Goal: Information Seeking & Learning: Check status

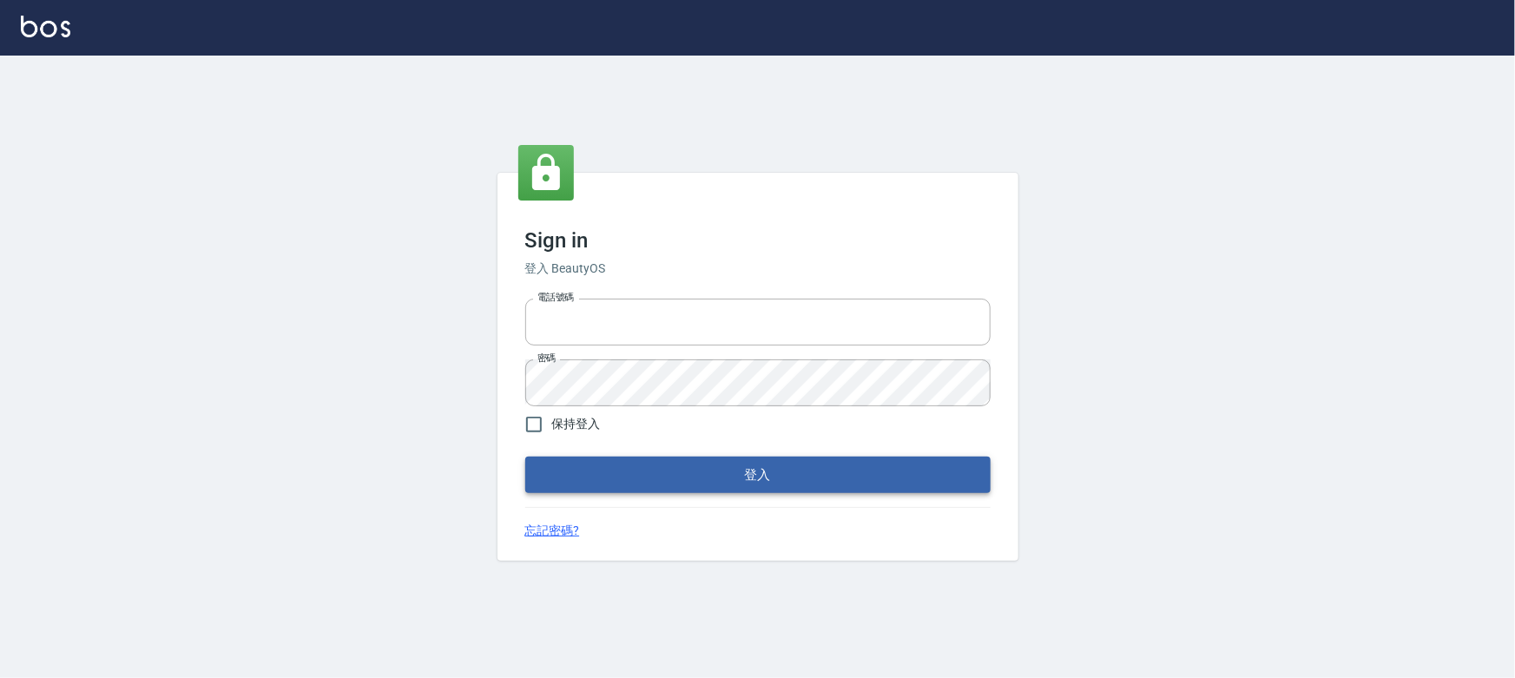
type input "0910967130"
click at [825, 487] on button "登入" at bounding box center [757, 475] width 465 height 36
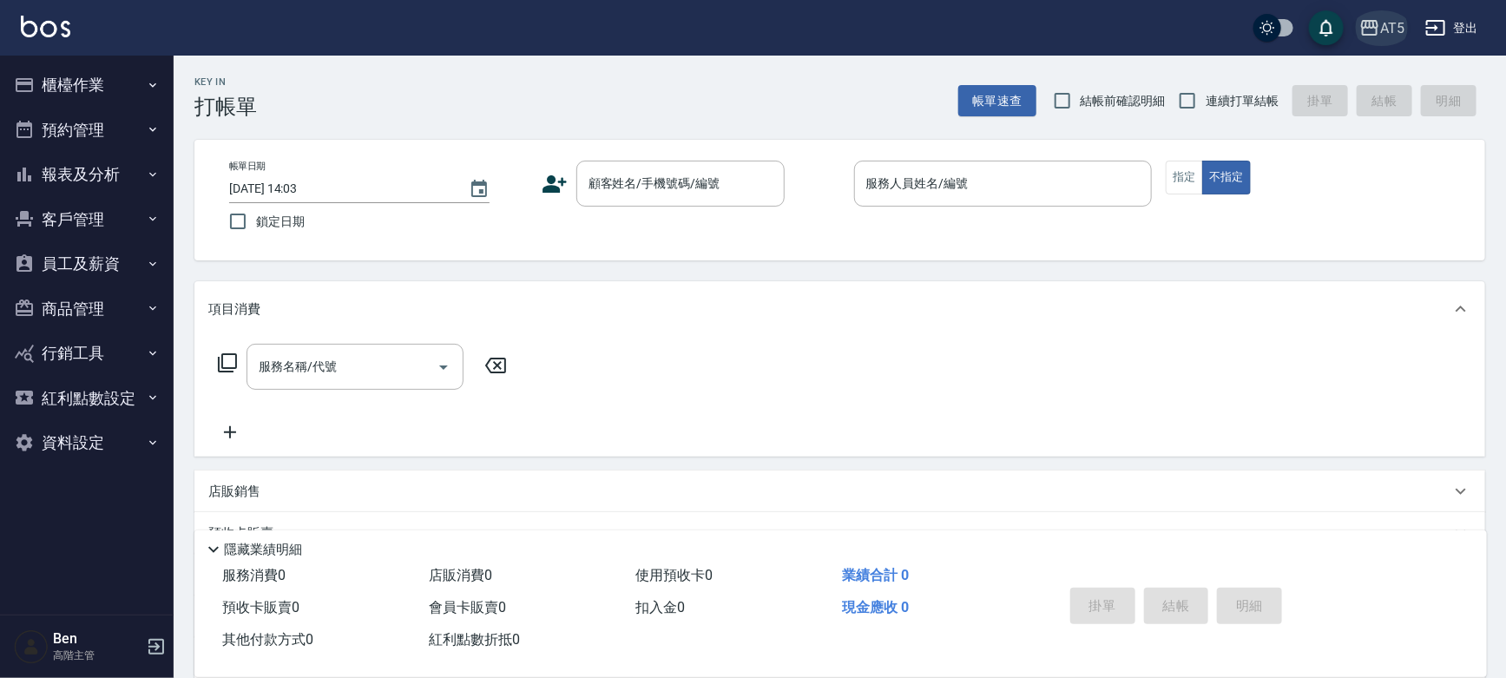
click at [1381, 29] on div "AT5" at bounding box center [1392, 28] width 24 height 22
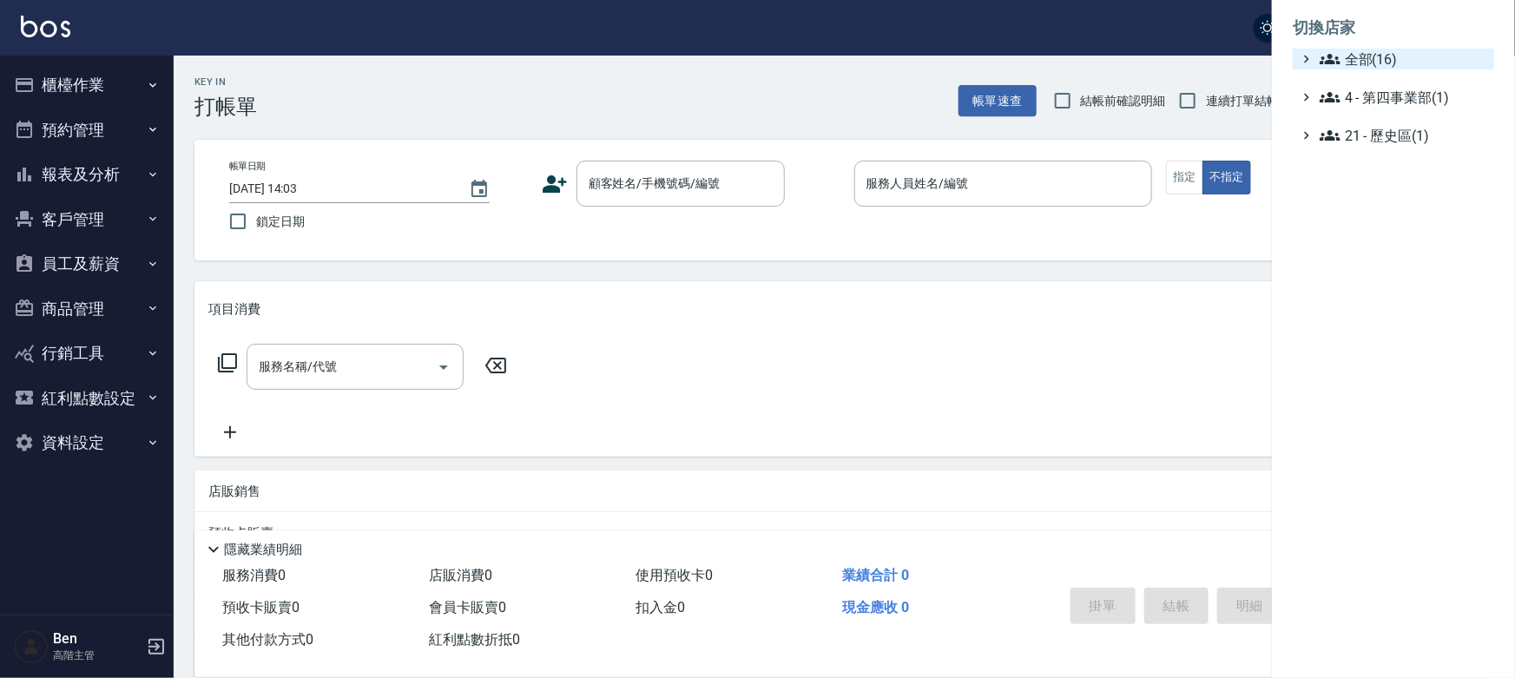
click at [1389, 64] on span "全部(16)" at bounding box center [1404, 59] width 168 height 21
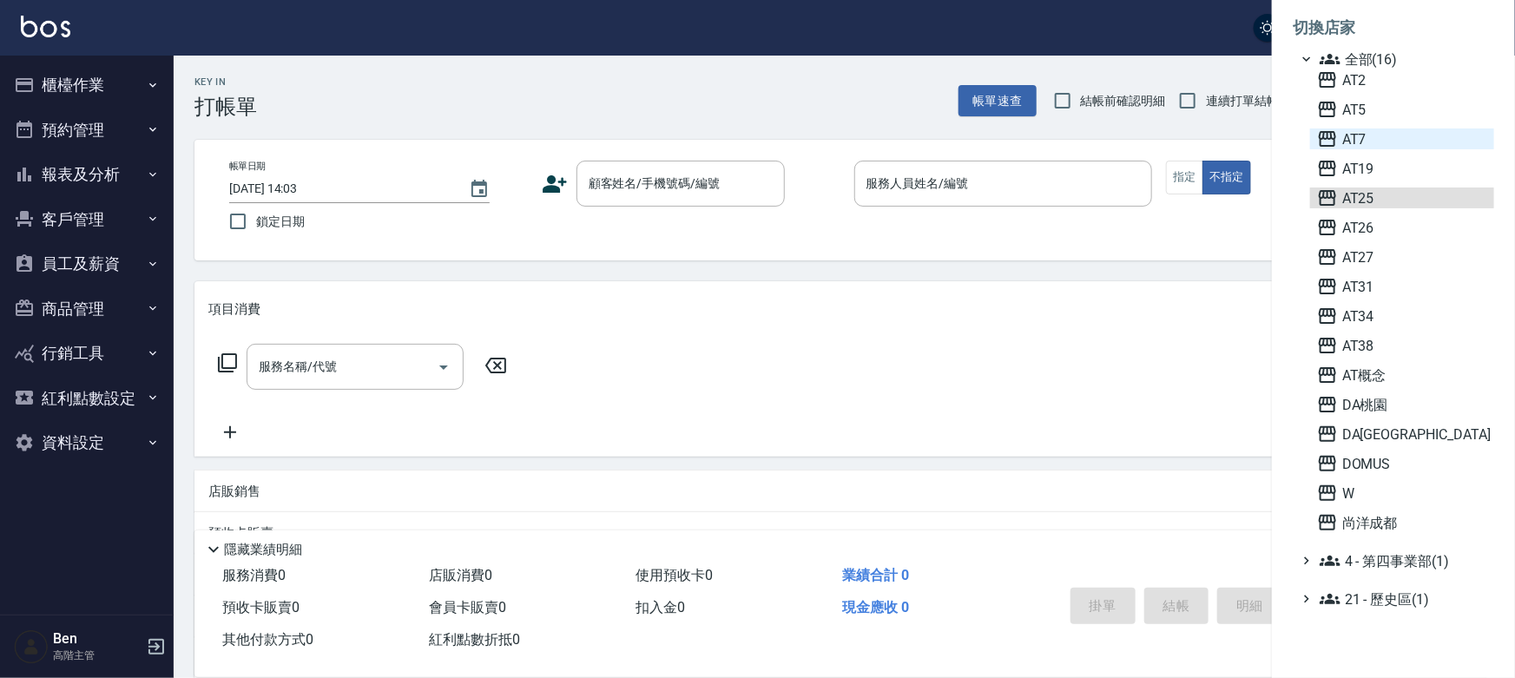
drag, startPoint x: 1361, startPoint y: 203, endPoint x: 1380, endPoint y: 128, distance: 77.1
click at [1396, 158] on div "AT2 AT5 AT7 AT19 AT25 AT26 AT27 AT31 AT34 AT38 AT概念 DA桃園 DA蘆洲 DOMUS W 尚洋成都" at bounding box center [1402, 301] width 184 height 464
click at [1364, 78] on span "AT2" at bounding box center [1402, 79] width 170 height 21
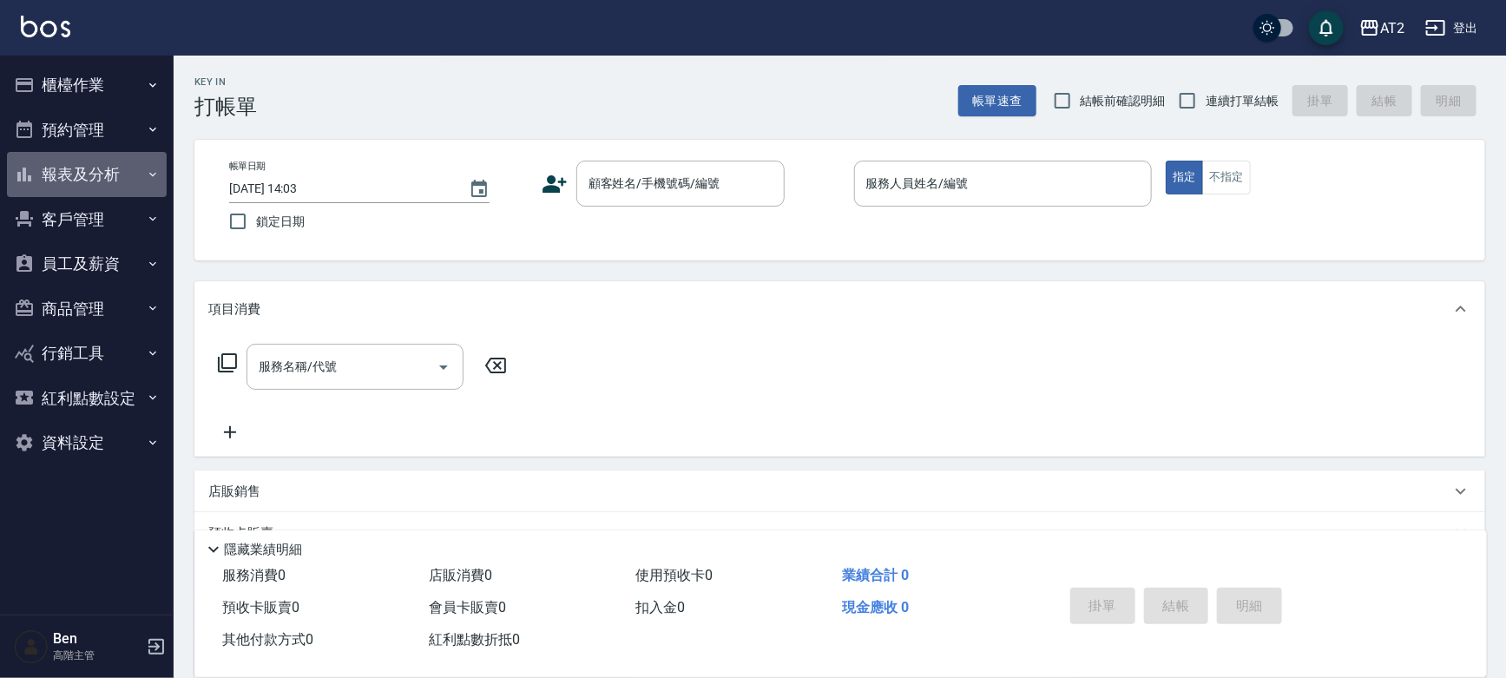
click at [86, 171] on button "報表及分析" at bounding box center [87, 174] width 160 height 45
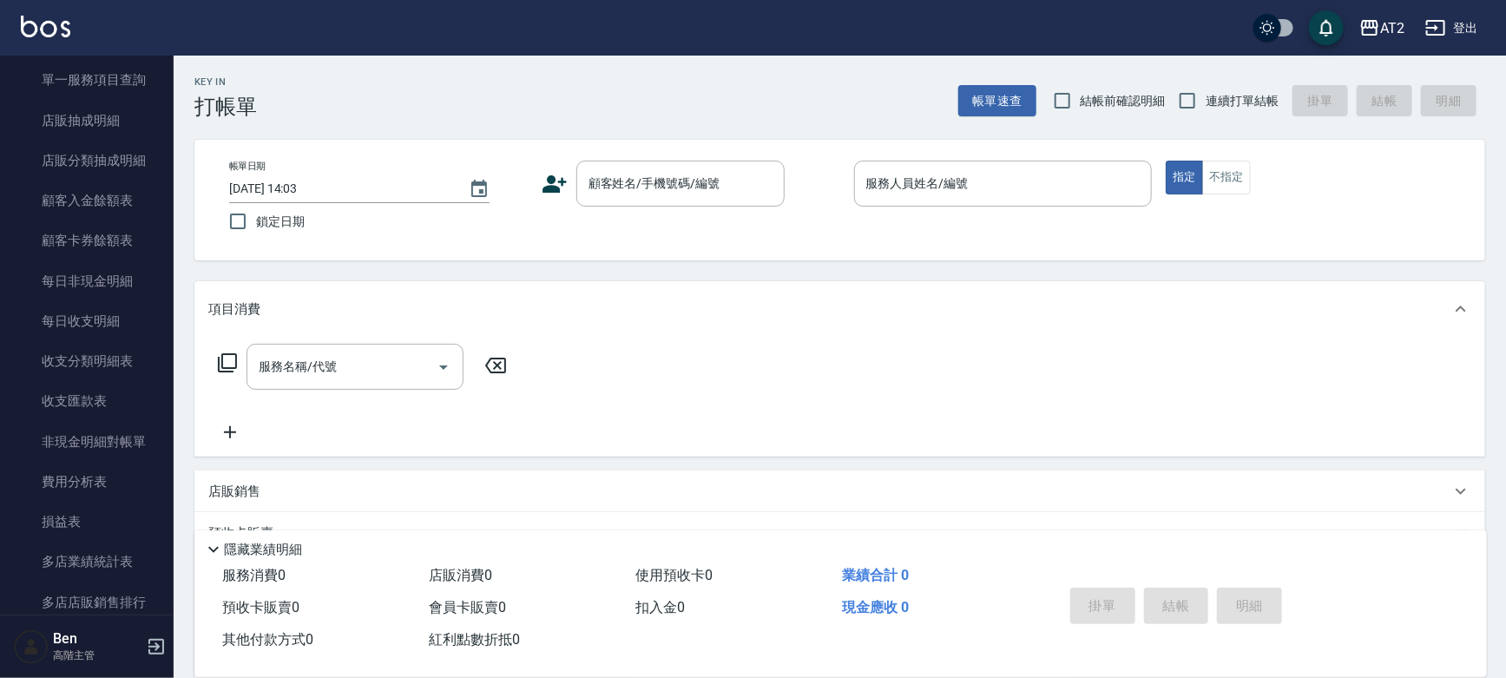
scroll to position [1237, 0]
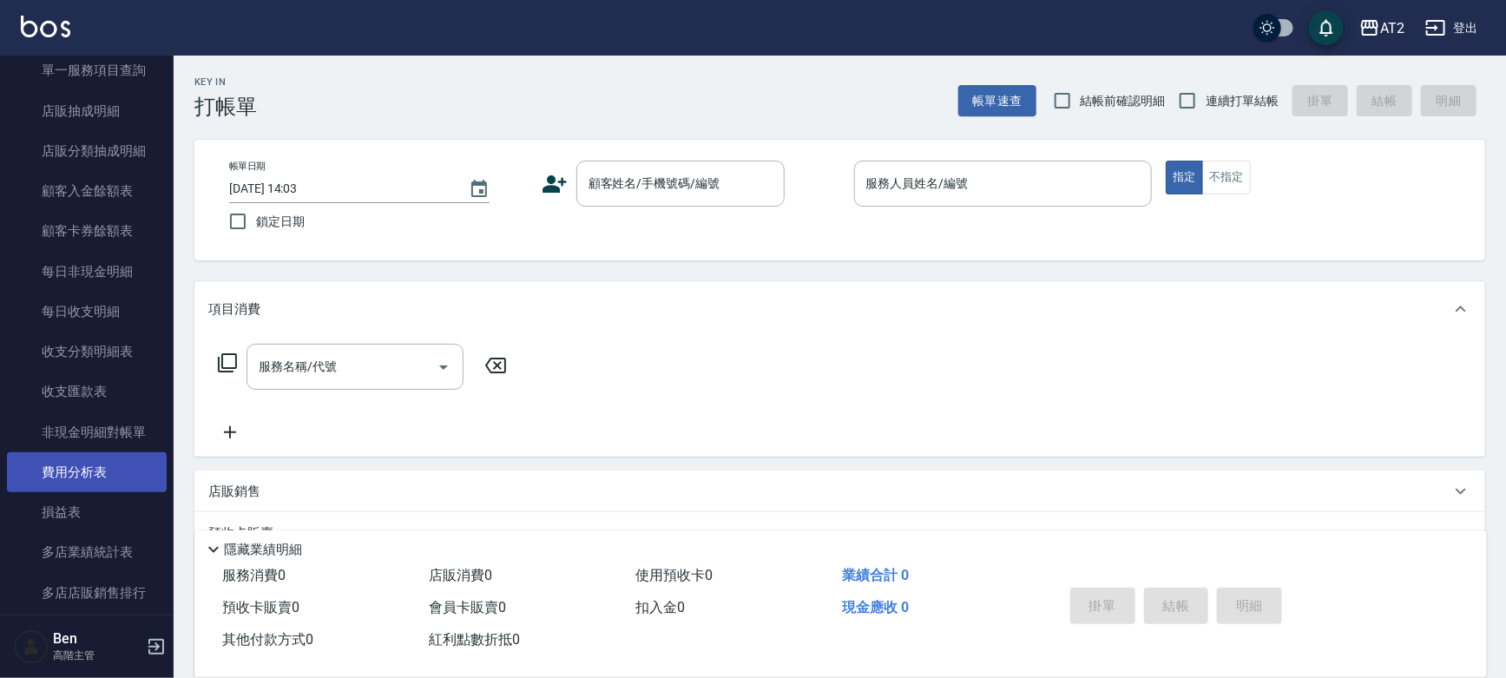
click at [105, 475] on link "費用分析表" at bounding box center [87, 472] width 160 height 40
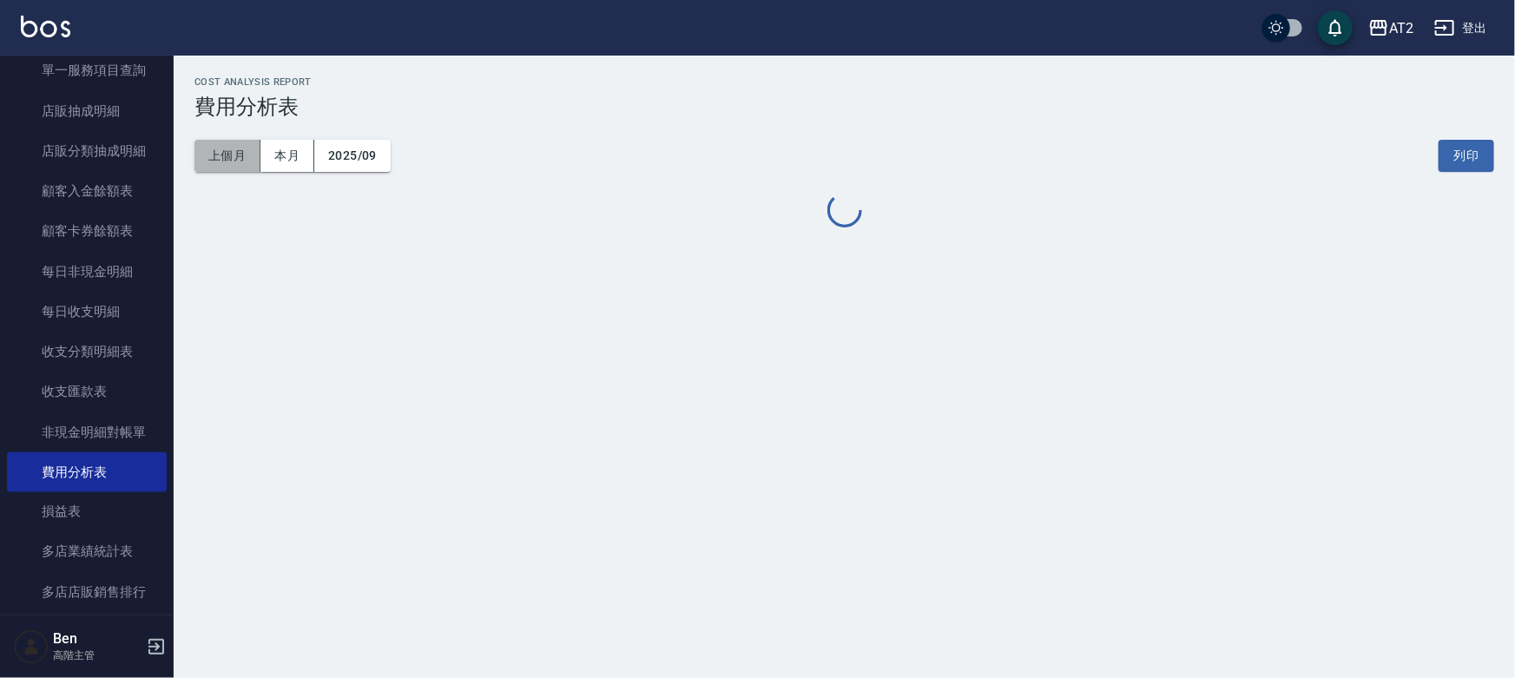
click at [229, 158] on button "上個月" at bounding box center [227, 156] width 66 height 32
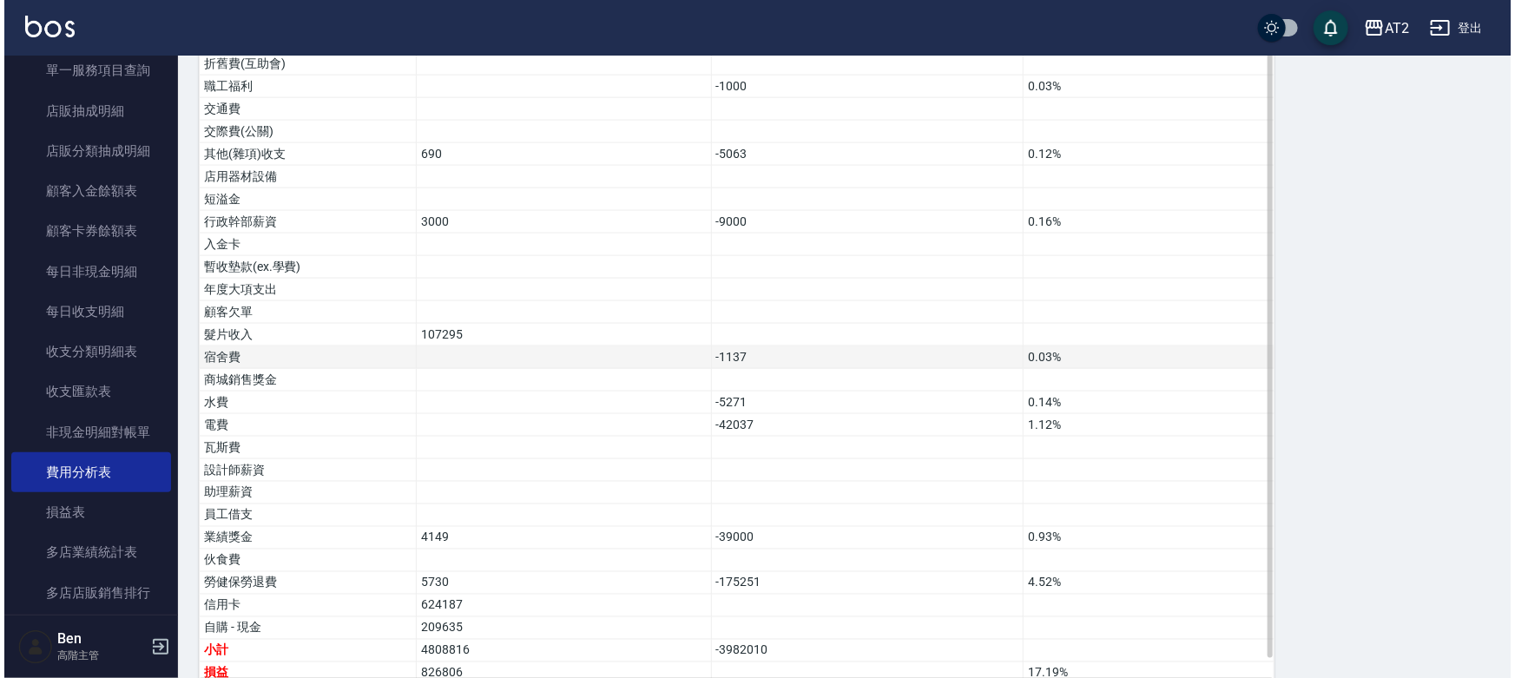
scroll to position [1207, 0]
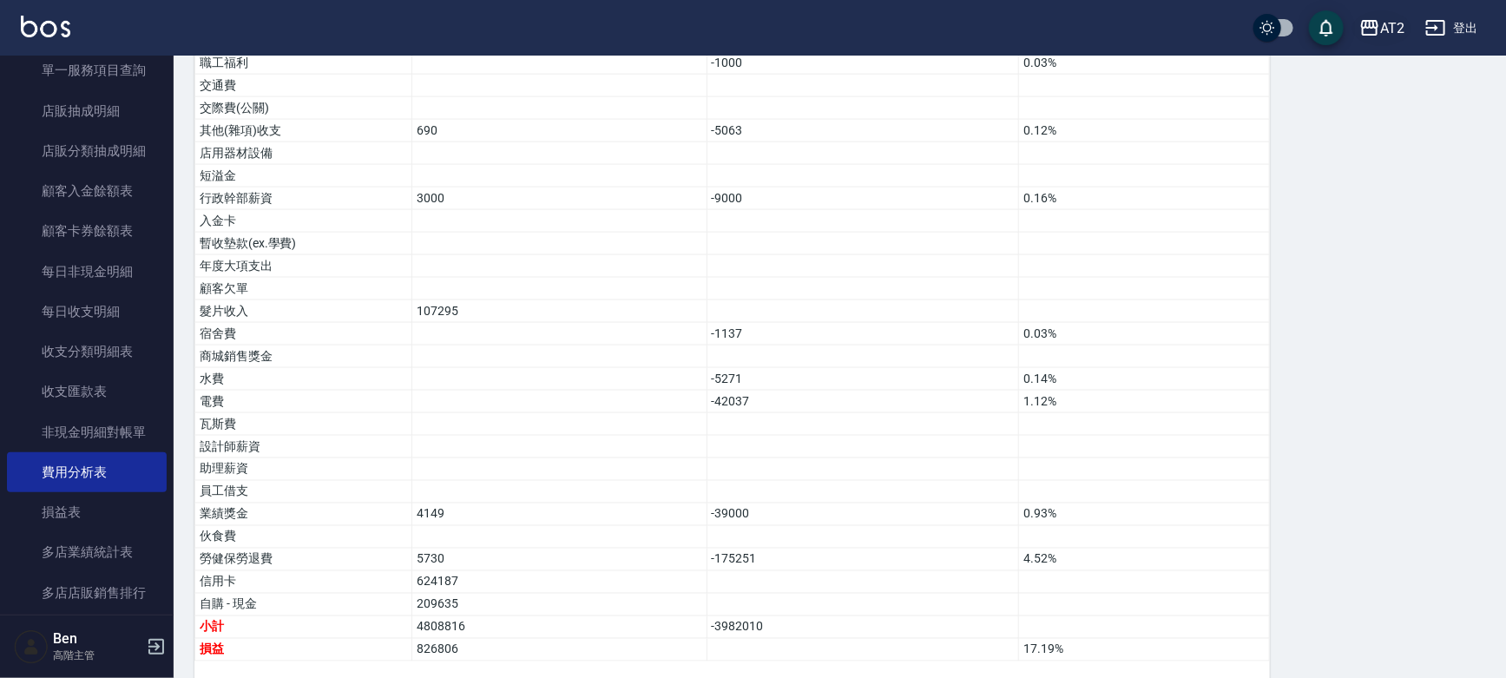
click at [1394, 23] on div "AT2" at bounding box center [1392, 28] width 24 height 22
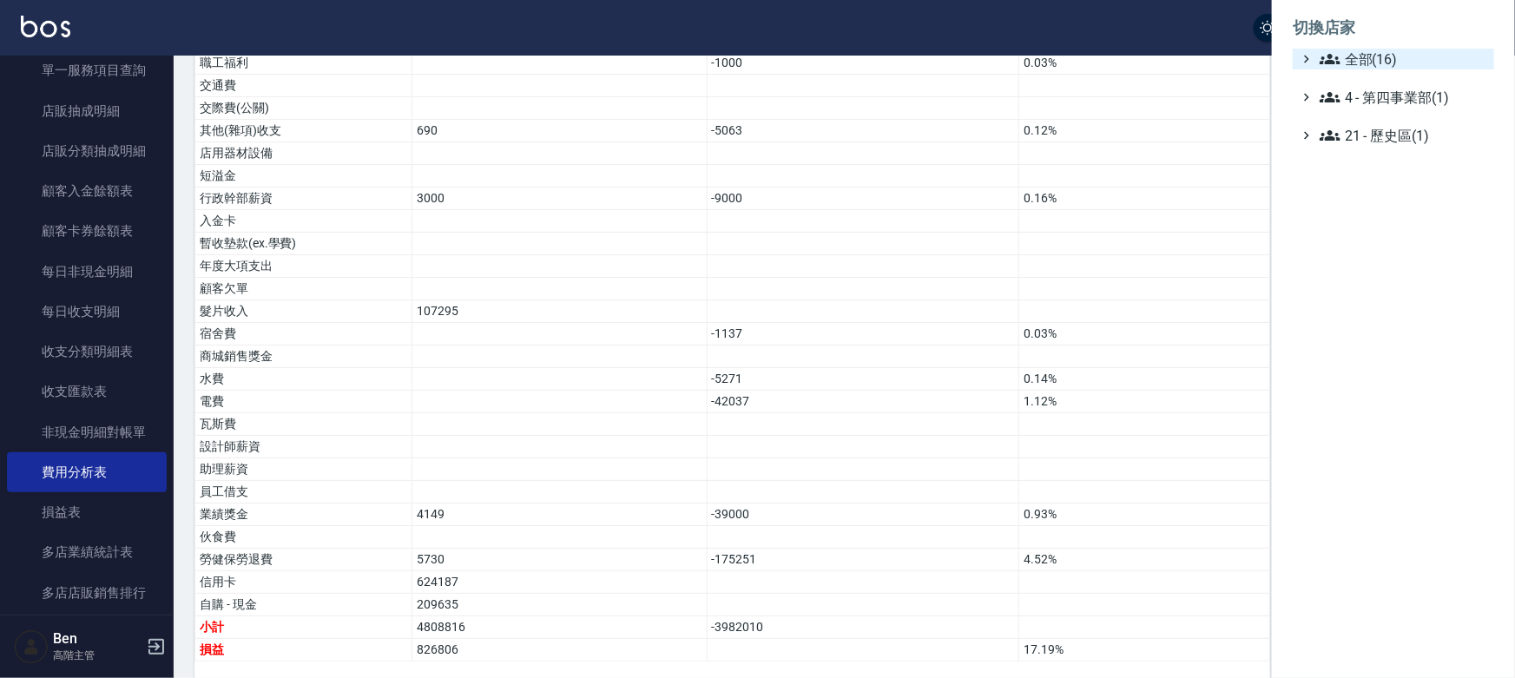
click at [1379, 64] on span "全部(16)" at bounding box center [1404, 59] width 168 height 21
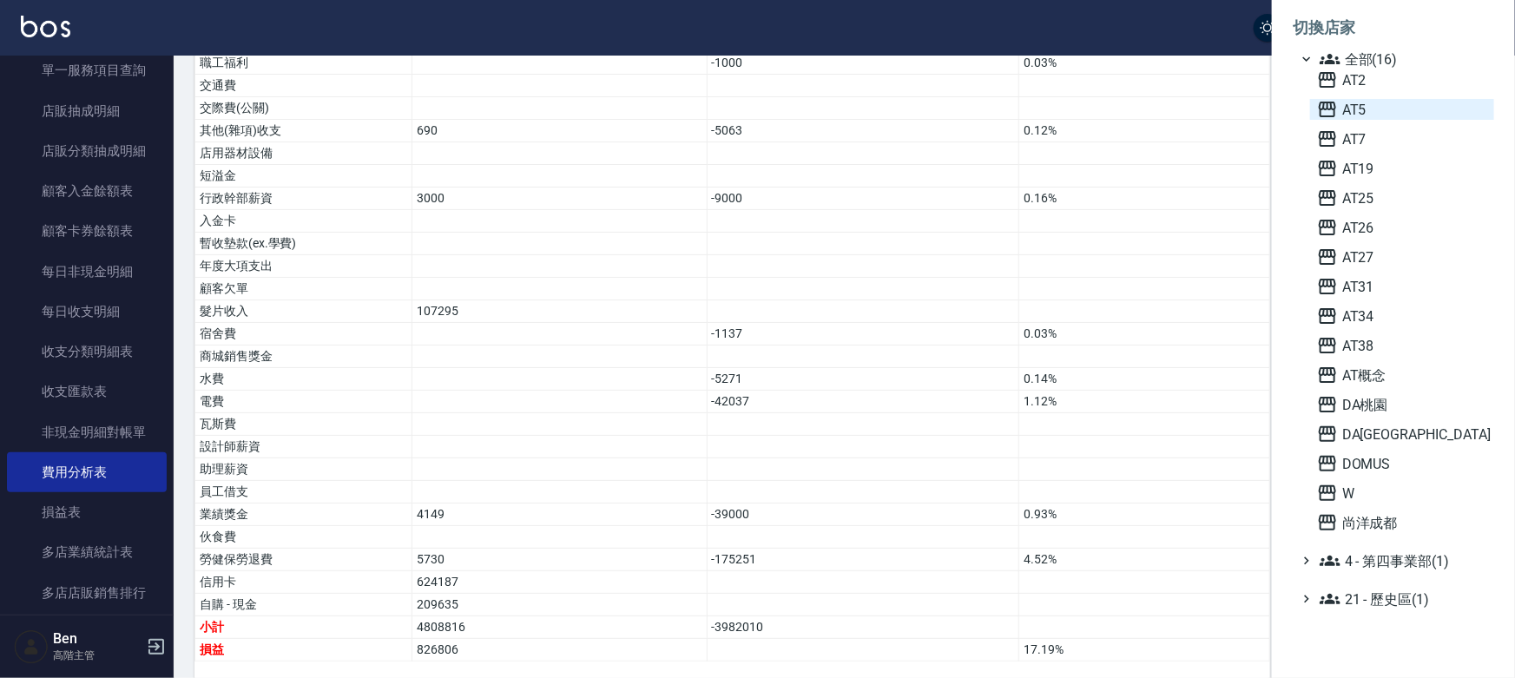
click at [1357, 111] on span "AT5" at bounding box center [1402, 109] width 170 height 21
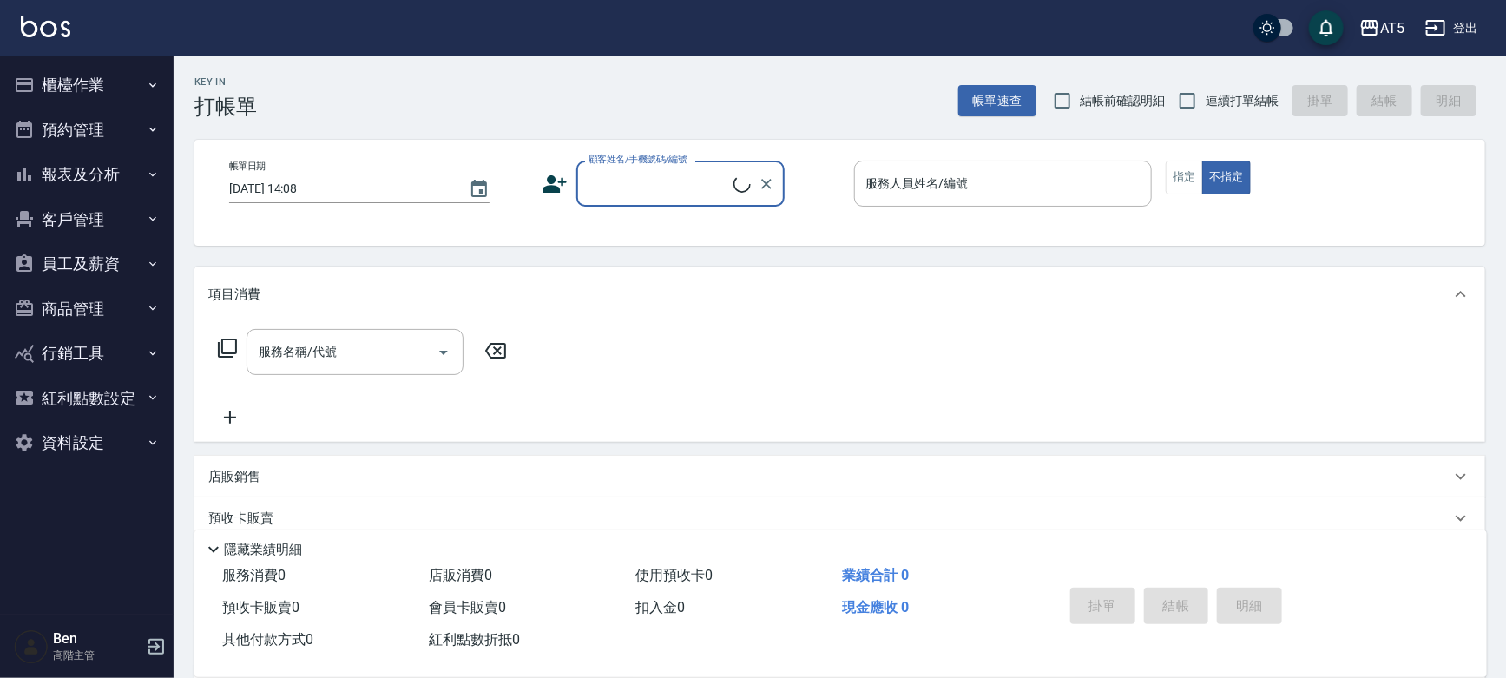
click at [86, 173] on button "報表及分析" at bounding box center [87, 174] width 160 height 45
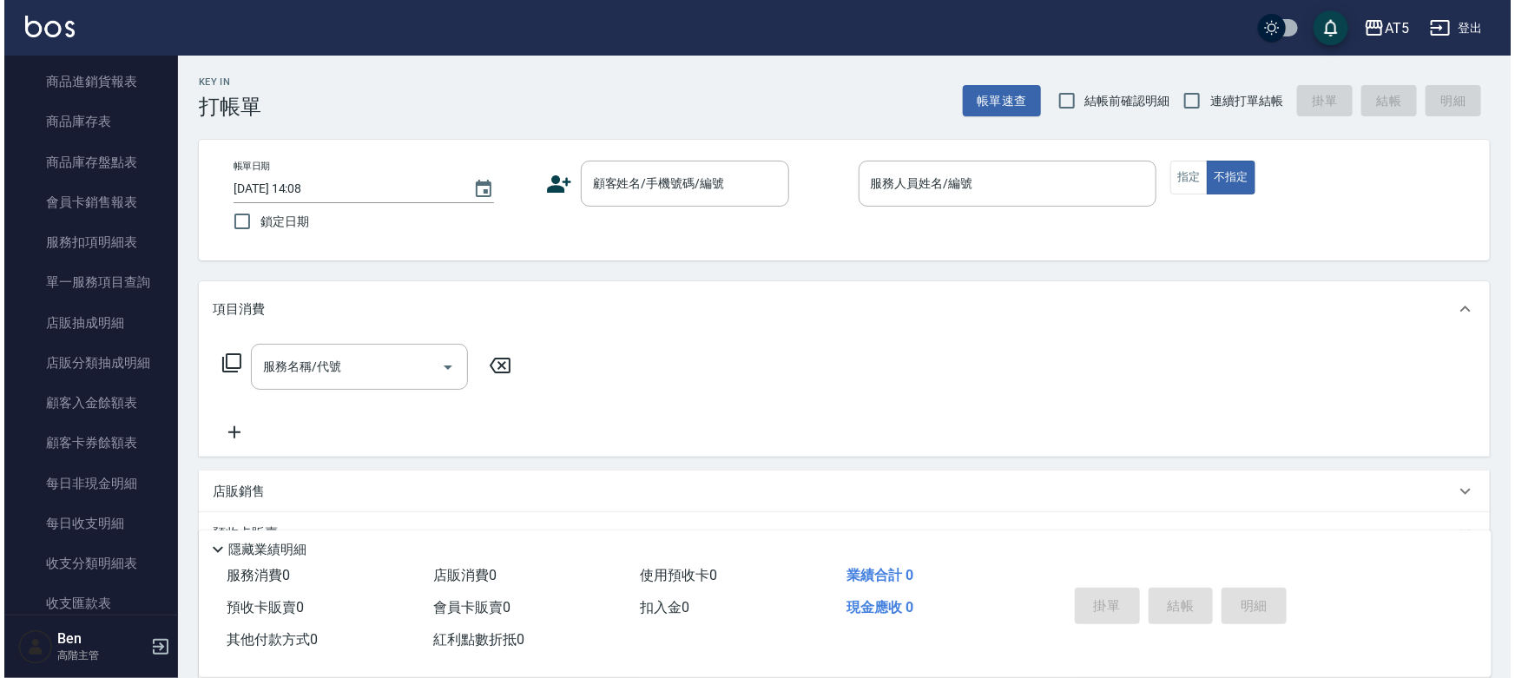
scroll to position [1183, 0]
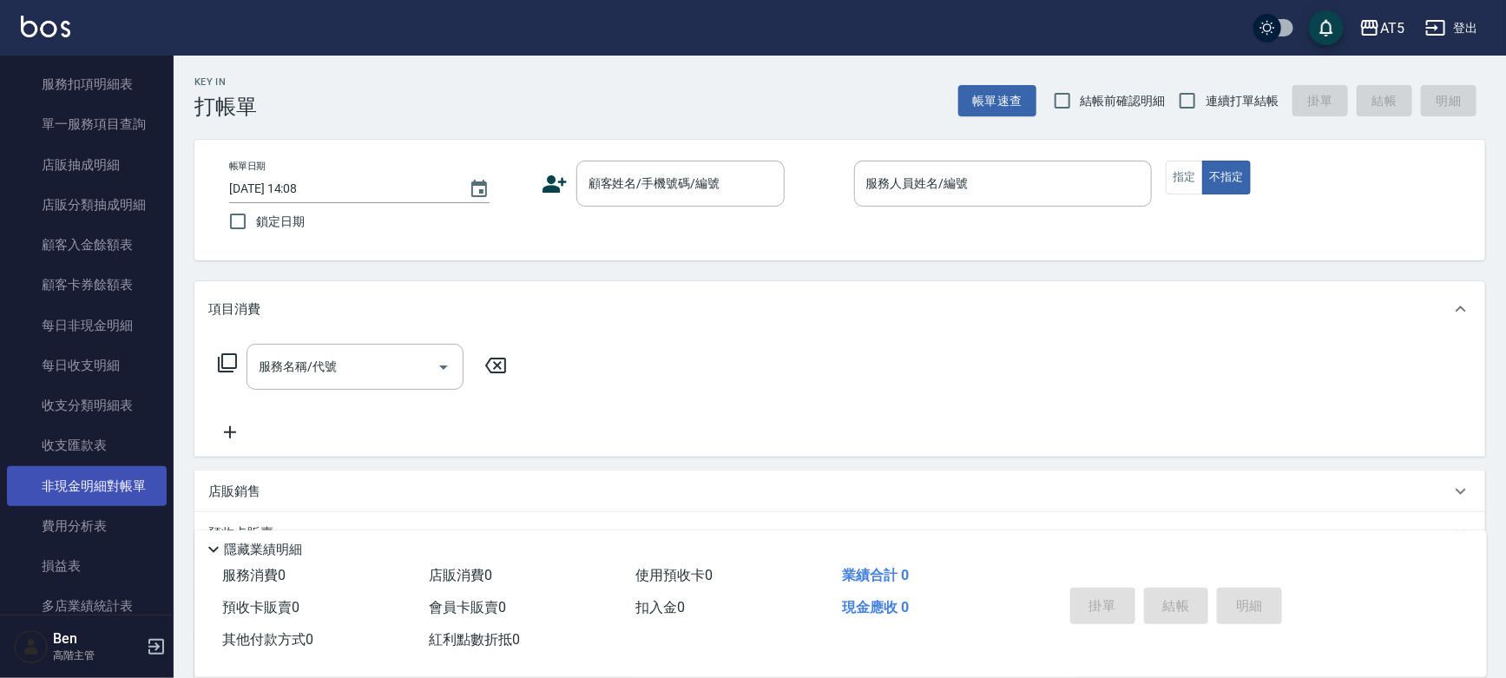
drag, startPoint x: 102, startPoint y: 512, endPoint x: 115, endPoint y: 478, distance: 37.1
click at [102, 512] on link "費用分析表" at bounding box center [87, 526] width 160 height 40
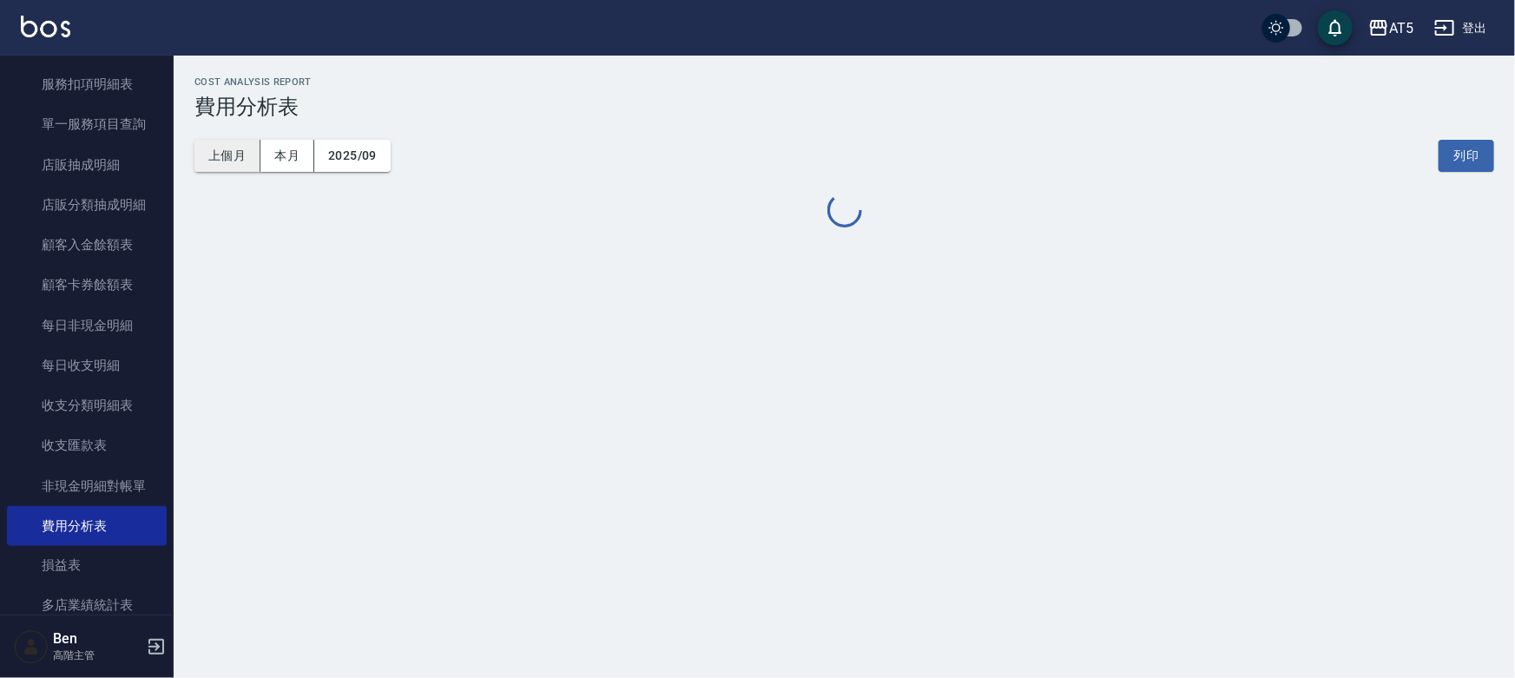
click at [236, 156] on button "上個月" at bounding box center [227, 156] width 66 height 32
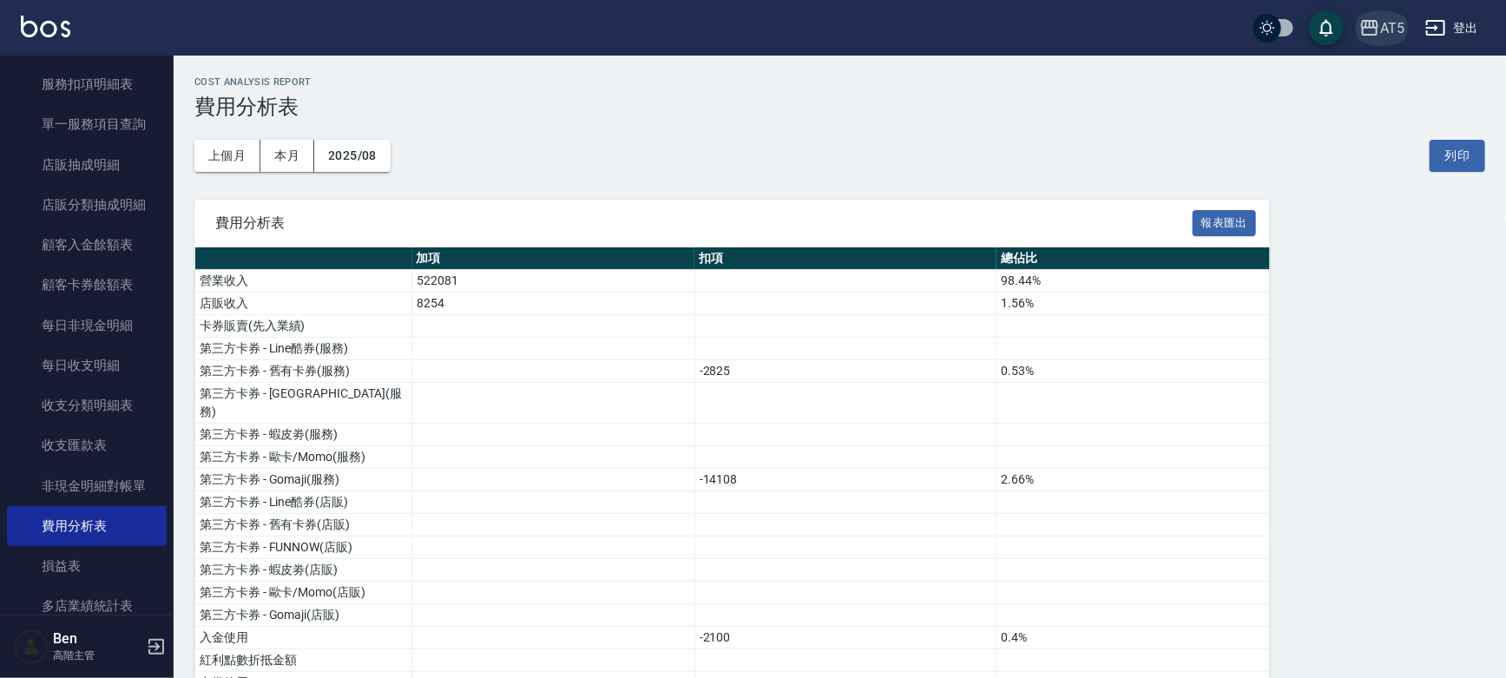
click at [1372, 25] on icon "button" at bounding box center [1370, 27] width 21 height 21
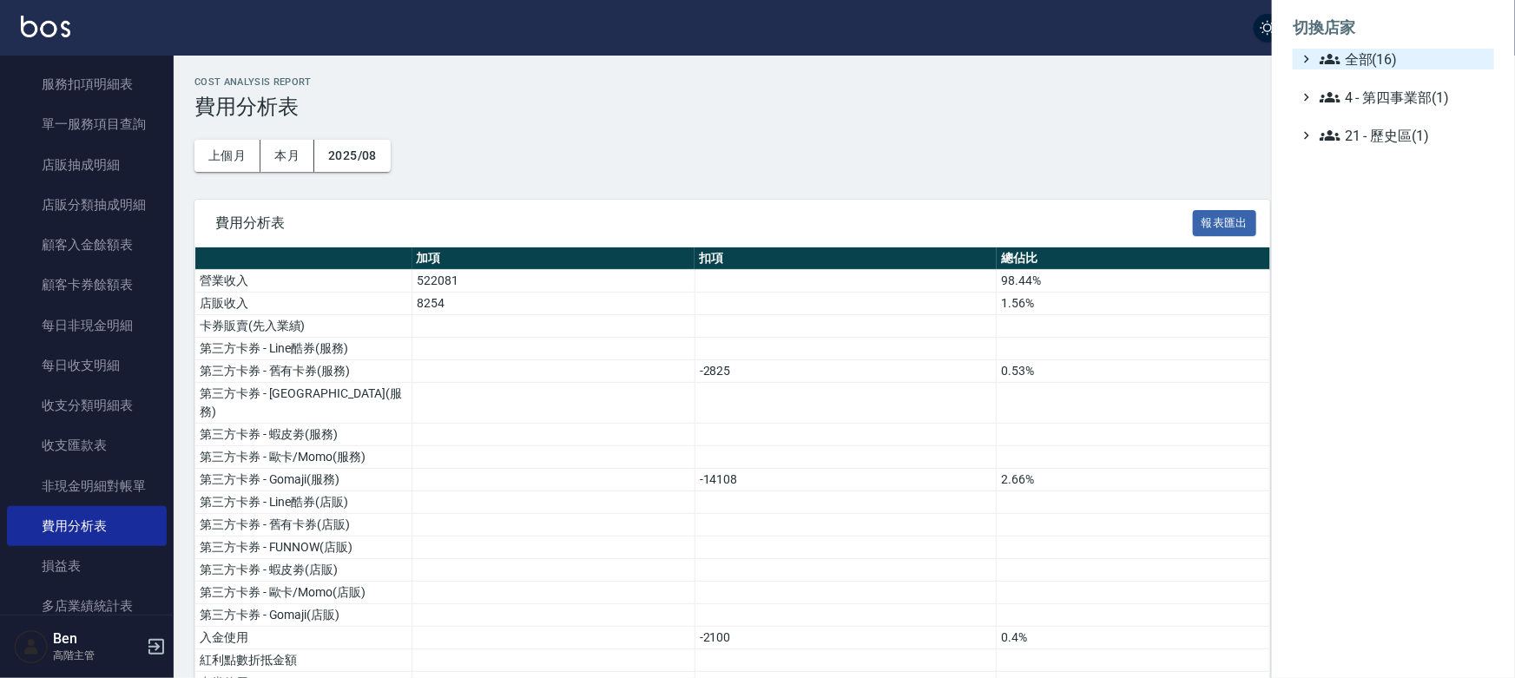
click at [1355, 56] on span "全部(16)" at bounding box center [1404, 59] width 168 height 21
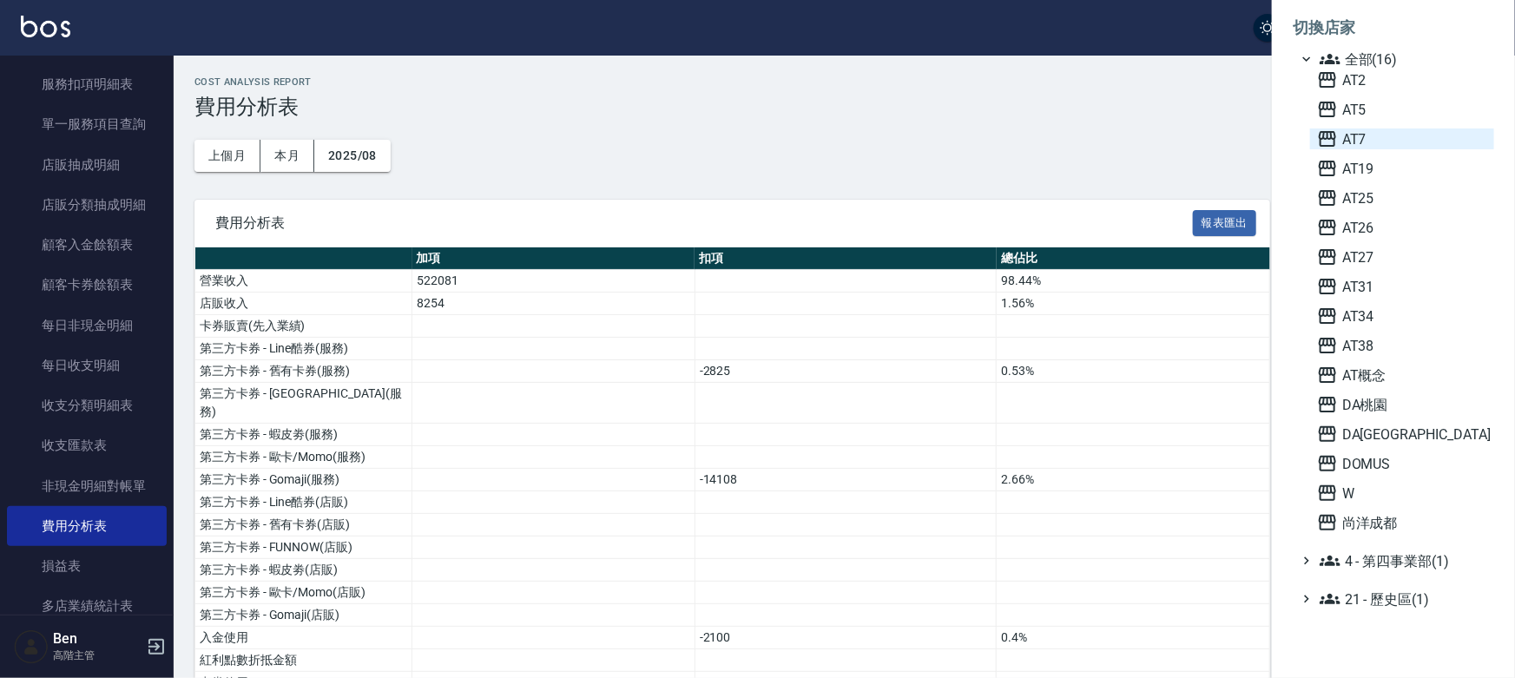
click at [1354, 145] on span "AT7" at bounding box center [1402, 138] width 170 height 21
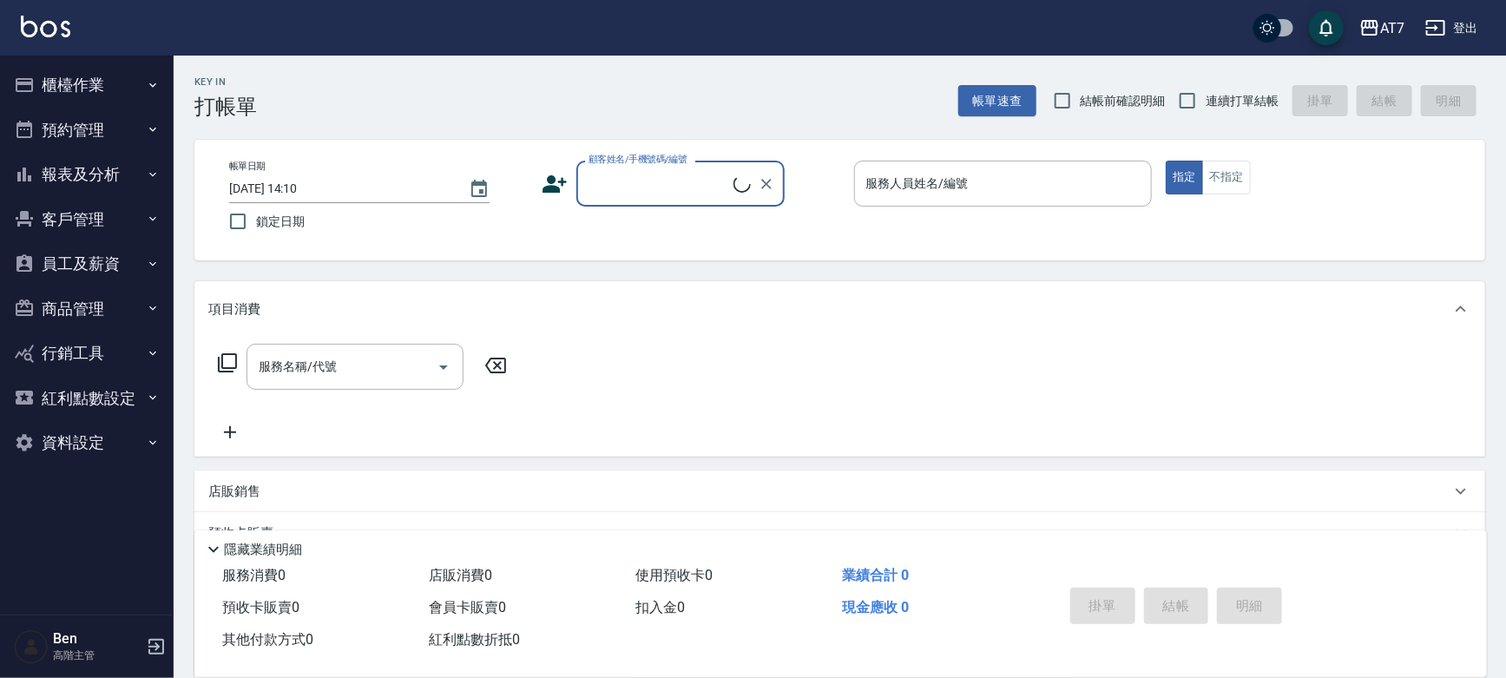
click at [103, 169] on button "報表及分析" at bounding box center [87, 174] width 160 height 45
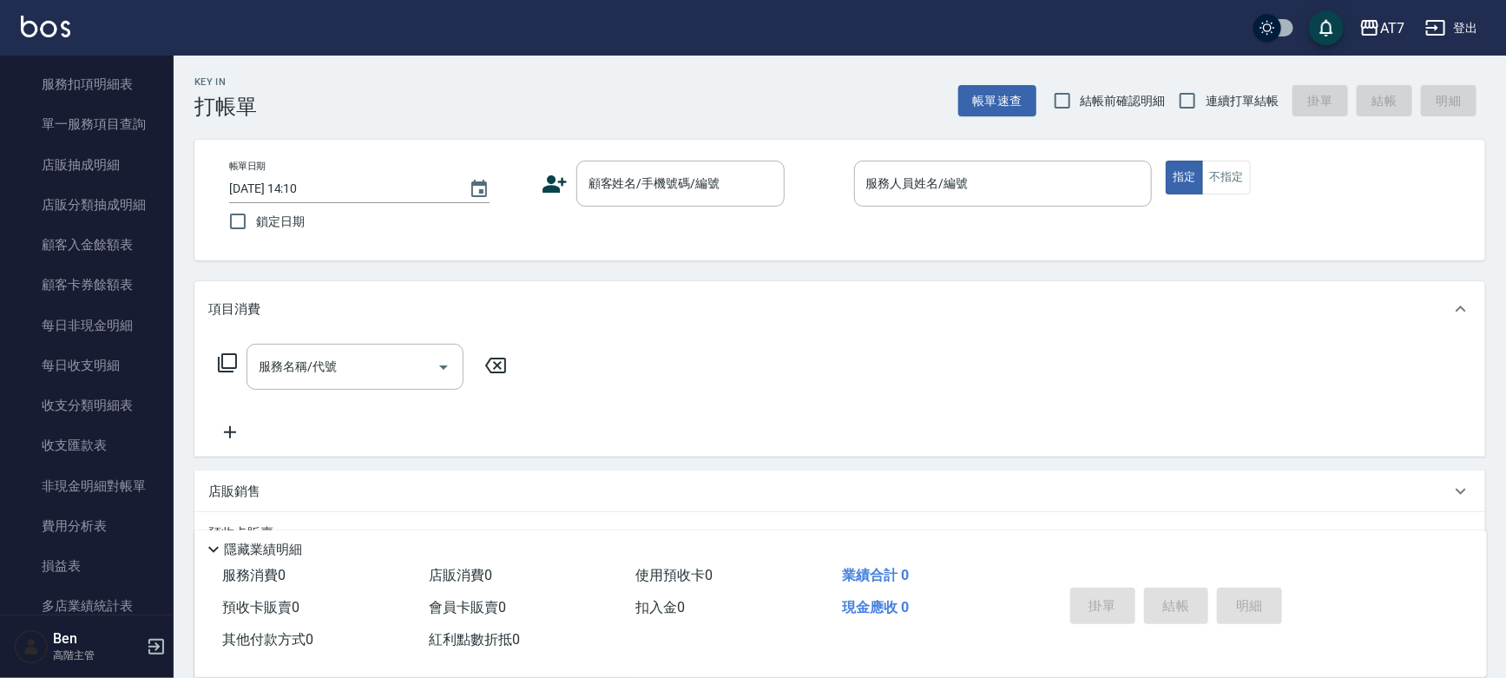
scroll to position [1420, 0]
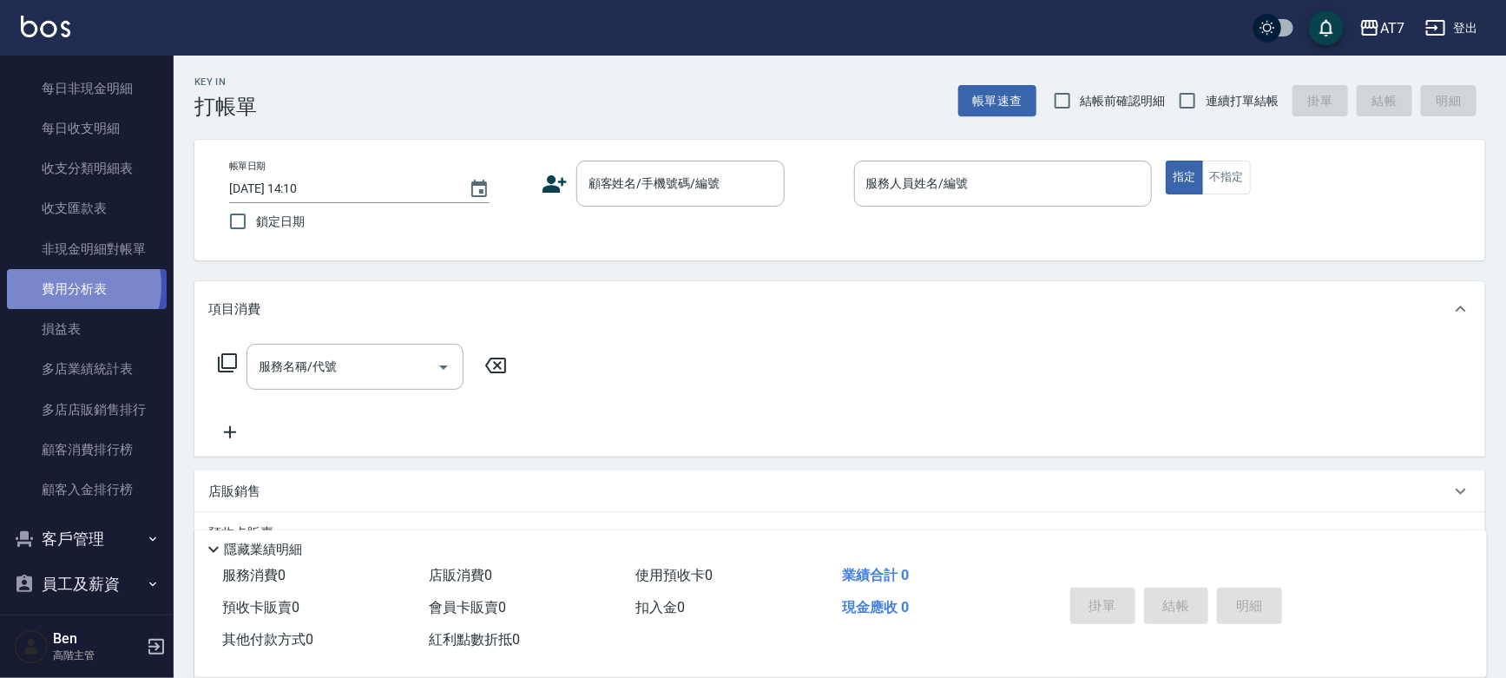
click at [69, 286] on link "費用分析表" at bounding box center [87, 289] width 160 height 40
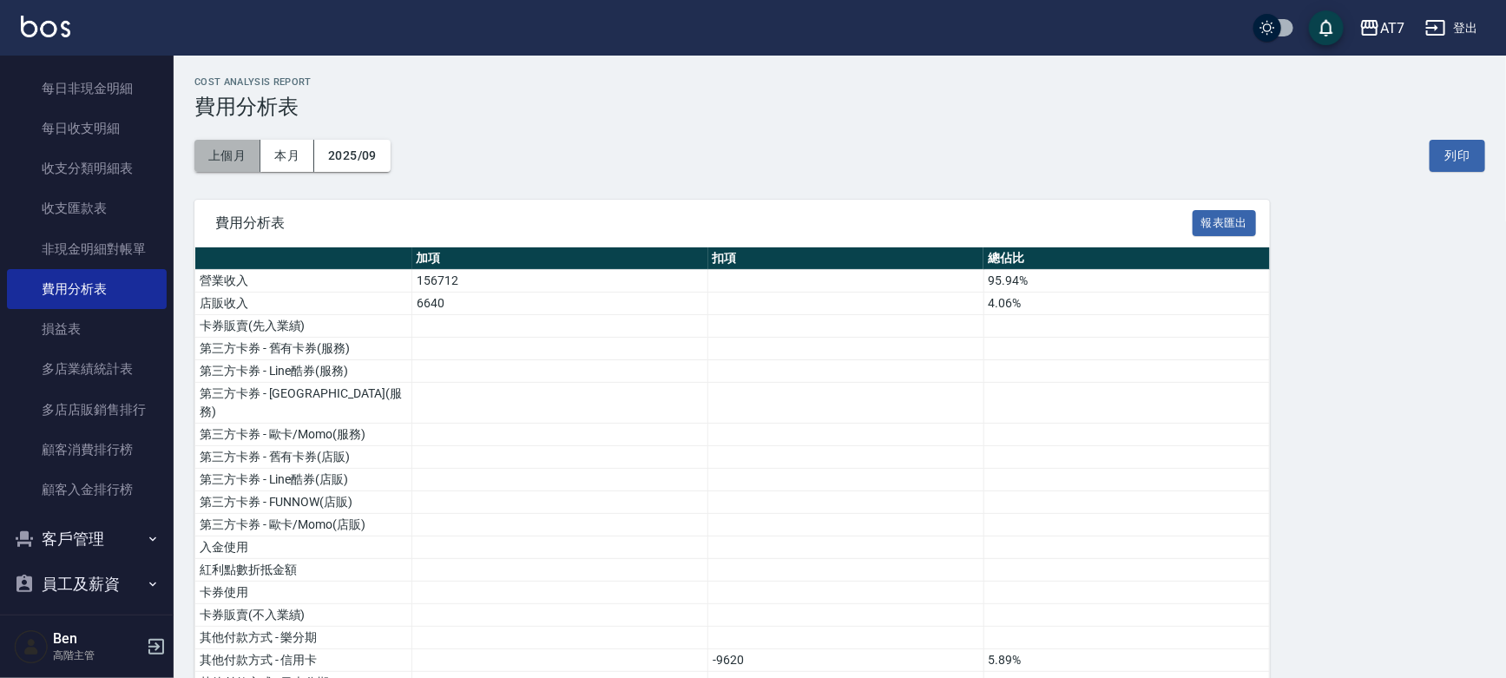
click at [220, 149] on button "上個月" at bounding box center [227, 156] width 66 height 32
